Goal: Task Accomplishment & Management: Complete application form

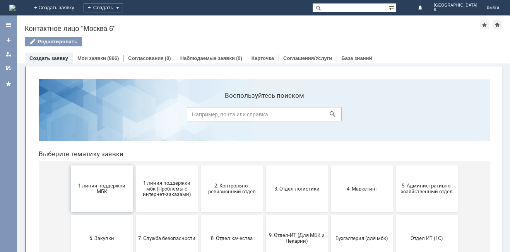
click at [103, 187] on span "1 линия поддержки МБК" at bounding box center [101, 189] width 57 height 12
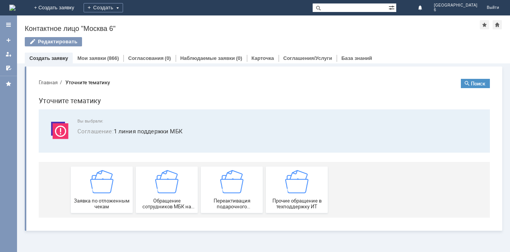
click at [103, 187] on img at bounding box center [101, 181] width 23 height 23
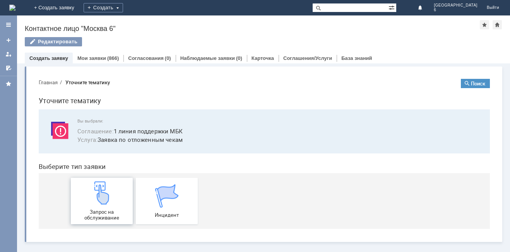
click at [102, 198] on img at bounding box center [101, 193] width 23 height 23
click at [103, 57] on link "Мои заявки" at bounding box center [91, 58] width 29 height 6
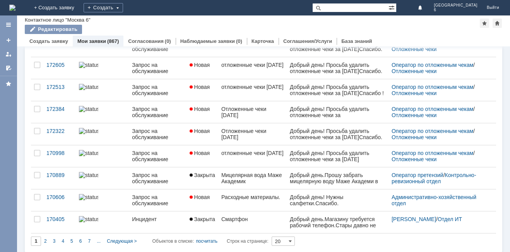
scroll to position [299, 0]
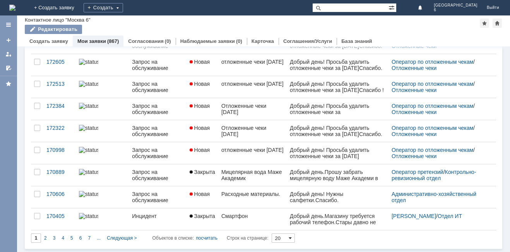
click at [292, 240] on span at bounding box center [290, 238] width 3 height 6
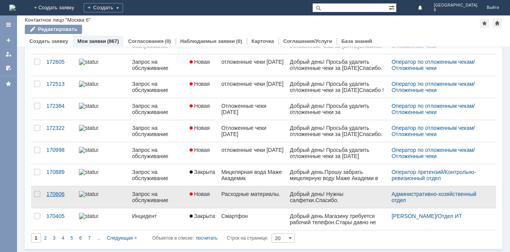
click at [45, 205] on div "* [Выберите вид] Результаты поиска: Изменить Сбросить Сортировать по: Номер 1 2…" at bounding box center [263, 0] width 465 height 486
type input "20"
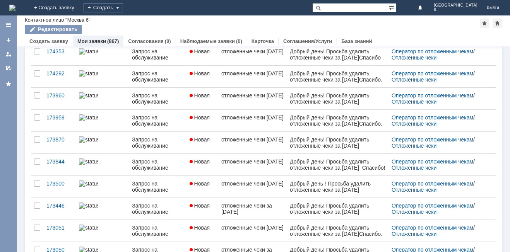
scroll to position [0, 0]
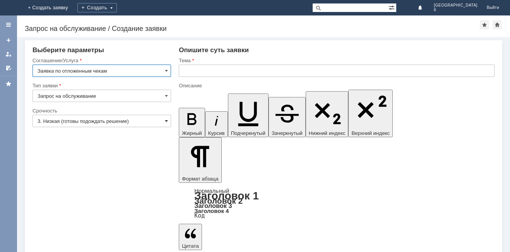
click at [167, 121] on span at bounding box center [166, 121] width 3 height 6
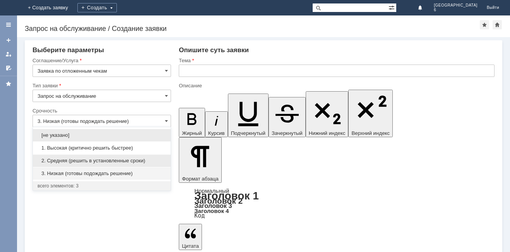
click at [112, 162] on span "2. Средняя (решить в установленные сроки)" at bounding box center [102, 161] width 129 height 6
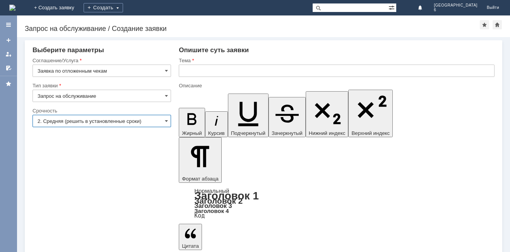
type input "2. Средняя (решить в установленные сроки)"
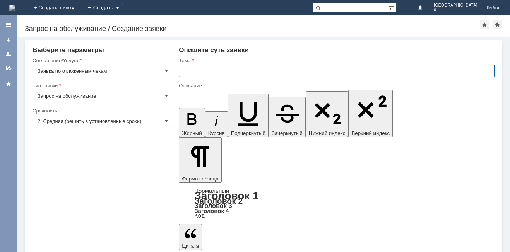
click at [186, 72] on input "text" at bounding box center [337, 71] width 316 height 12
type input "отложенные чеки [DATE]"
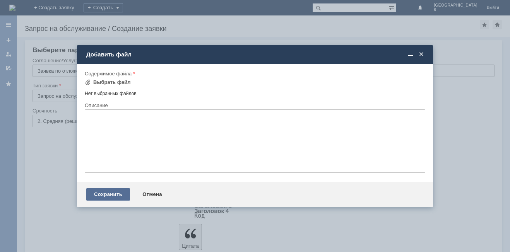
click at [99, 191] on div "Сохранить" at bounding box center [108, 195] width 44 height 12
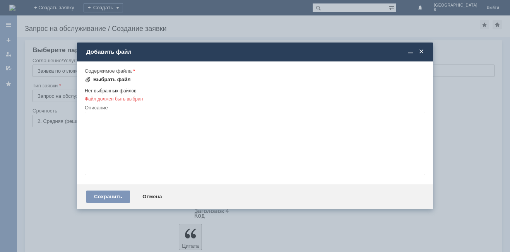
click at [88, 80] on span at bounding box center [88, 80] width 6 height 6
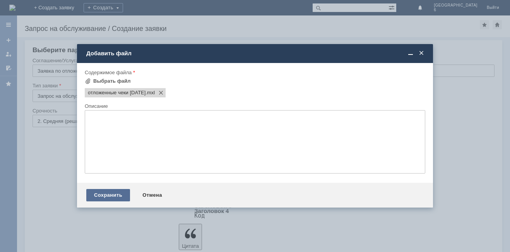
click at [106, 196] on div "Сохранить" at bounding box center [108, 195] width 44 height 12
